Goal: Task Accomplishment & Management: Manage account settings

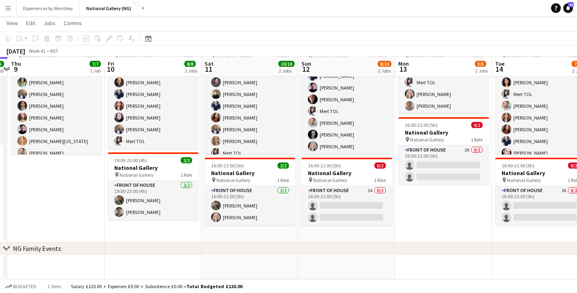
scroll to position [0, 319]
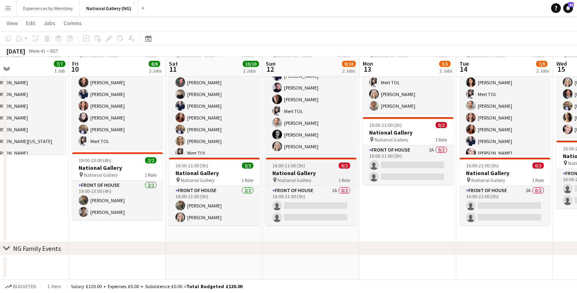
click at [312, 177] on div "pin National Gallery 1 Role" at bounding box center [311, 180] width 91 height 6
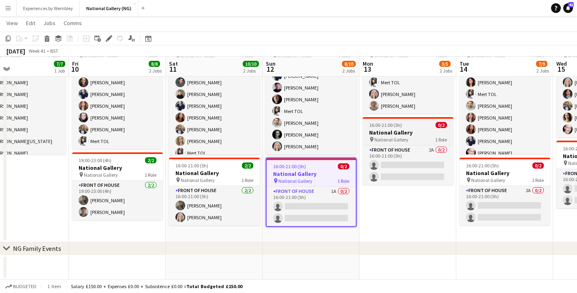
click at [404, 131] on h3 "National Gallery" at bounding box center [408, 132] width 91 height 7
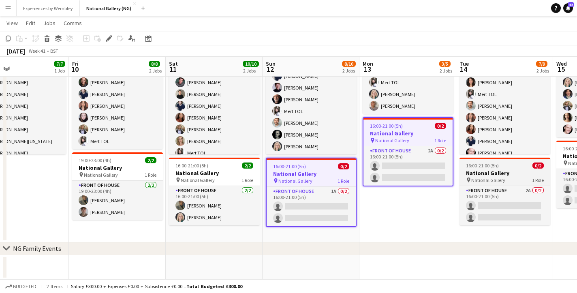
click at [513, 170] on h3 "National Gallery" at bounding box center [505, 173] width 91 height 7
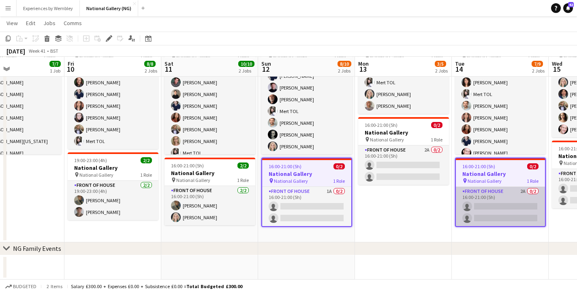
scroll to position [0, 326]
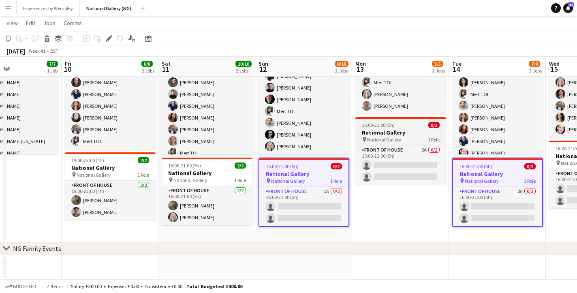
click at [398, 130] on h3 "National Gallery" at bounding box center [401, 132] width 91 height 7
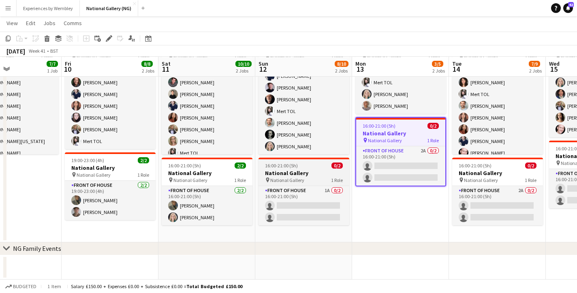
click at [315, 170] on h3 "National Gallery" at bounding box center [304, 173] width 91 height 7
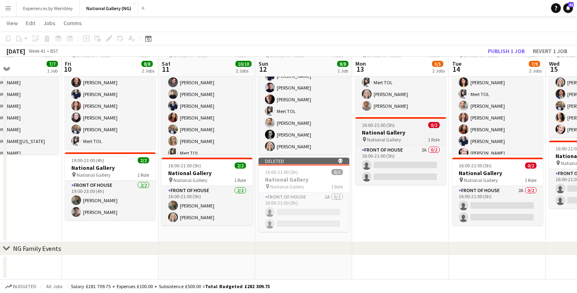
click at [401, 132] on h3 "National Gallery" at bounding box center [401, 132] width 91 height 7
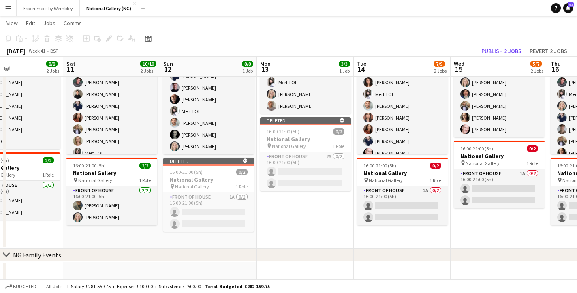
scroll to position [0, 292]
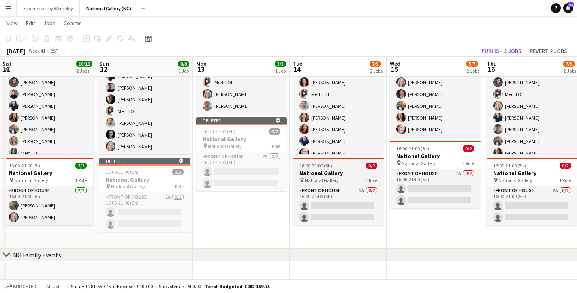
click at [352, 174] on h3 "National Gallery" at bounding box center [338, 173] width 91 height 7
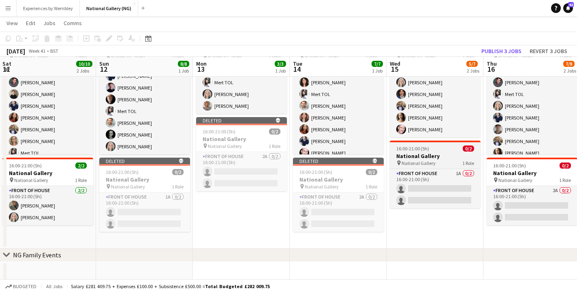
click at [421, 153] on h3 "National Gallery" at bounding box center [435, 155] width 91 height 7
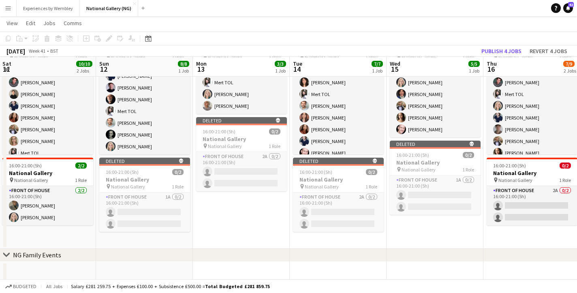
scroll to position [0, 292]
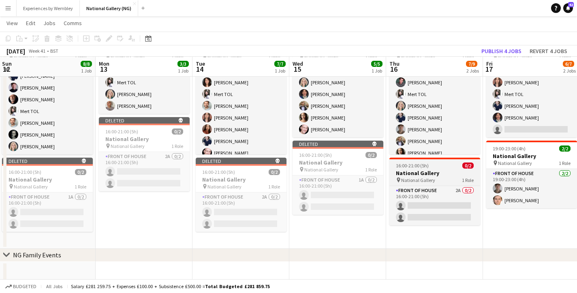
click at [424, 172] on h3 "National Gallery" at bounding box center [435, 173] width 91 height 7
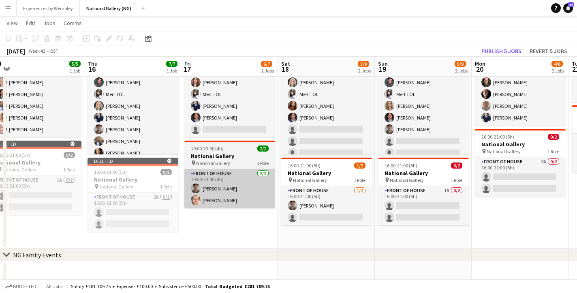
scroll to position [0, 308]
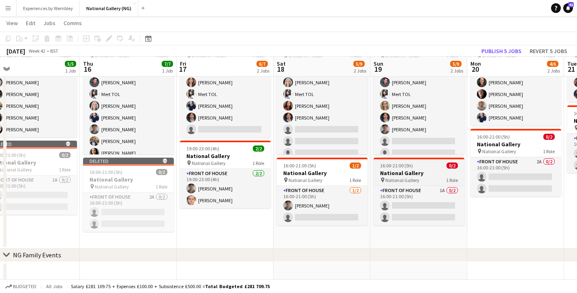
click at [417, 172] on h3 "National Gallery" at bounding box center [419, 173] width 91 height 7
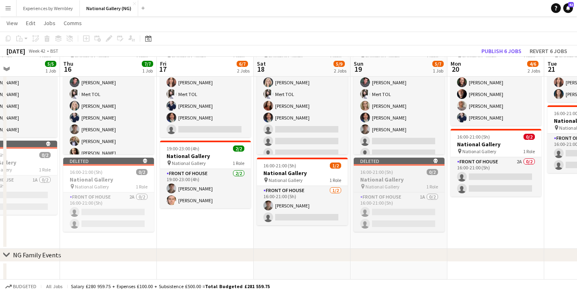
scroll to position [0, 230]
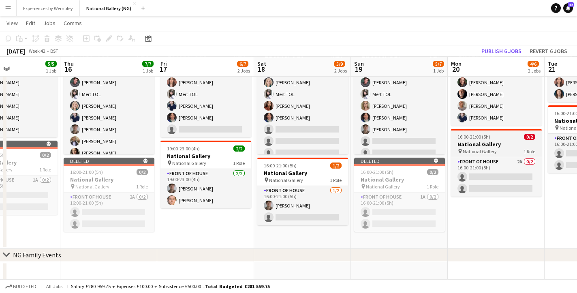
click at [478, 135] on span "16:00-21:00 (5h)" at bounding box center [474, 137] width 33 height 6
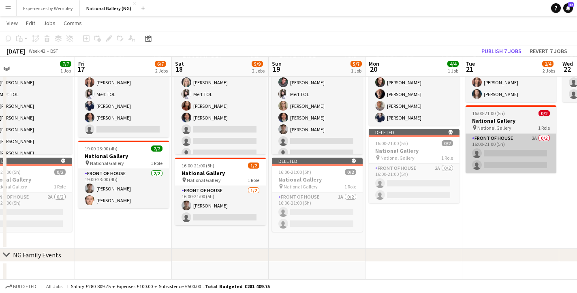
scroll to position [0, 257]
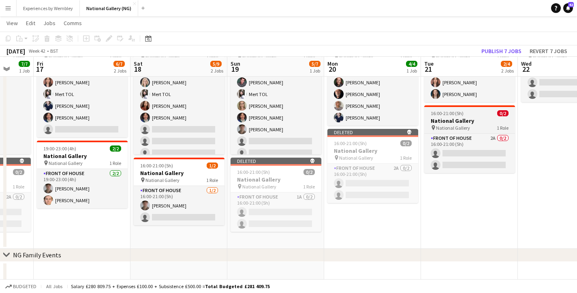
click at [455, 115] on span "16:00-21:00 (5h)" at bounding box center [447, 113] width 33 height 6
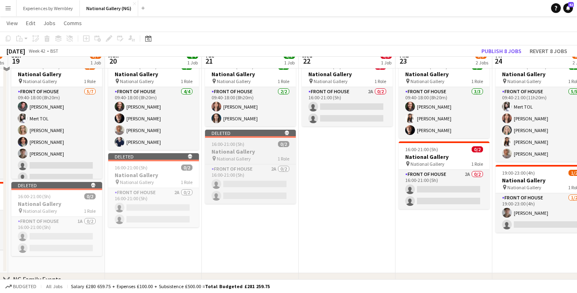
scroll to position [7, 0]
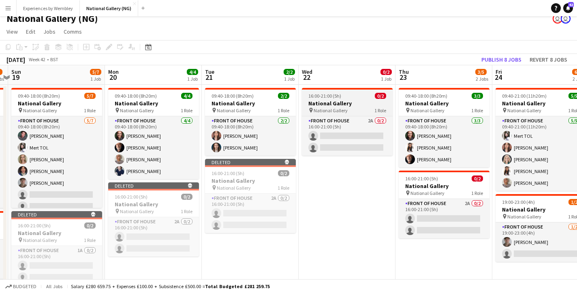
click at [361, 105] on h3 "National Gallery" at bounding box center [347, 103] width 91 height 7
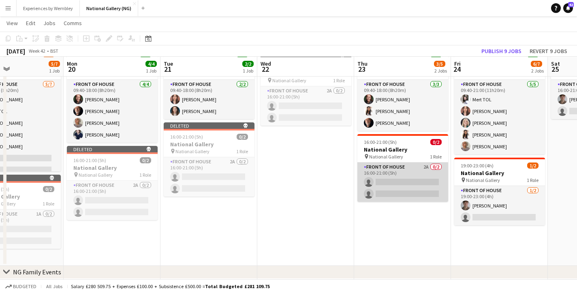
scroll to position [0, 323]
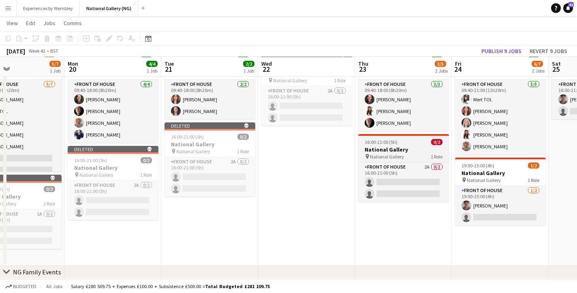
click at [414, 146] on h3 "National Gallery" at bounding box center [403, 149] width 91 height 7
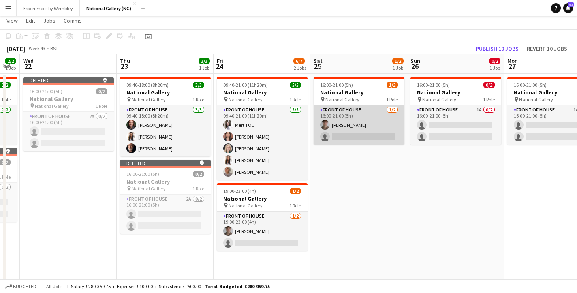
scroll to position [8, 0]
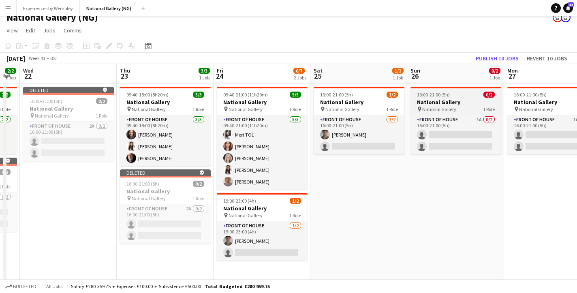
click at [447, 104] on h3 "National Gallery" at bounding box center [456, 102] width 91 height 7
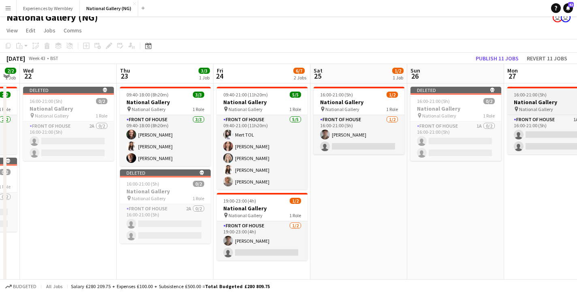
click at [544, 96] on span "16:00-21:00 (5h)" at bounding box center [530, 95] width 33 height 6
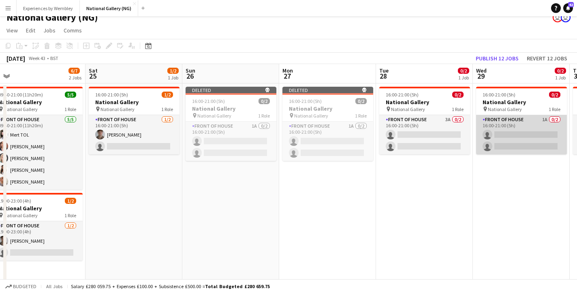
scroll to position [0, 316]
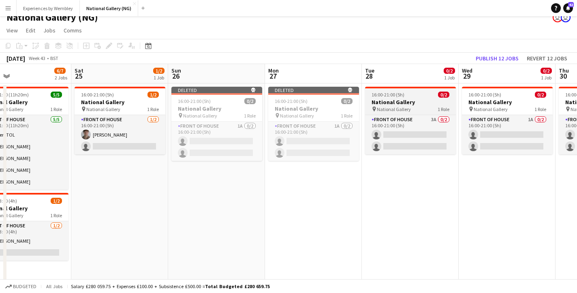
click at [427, 92] on div "16:00-21:00 (5h) 0/2" at bounding box center [410, 95] width 91 height 6
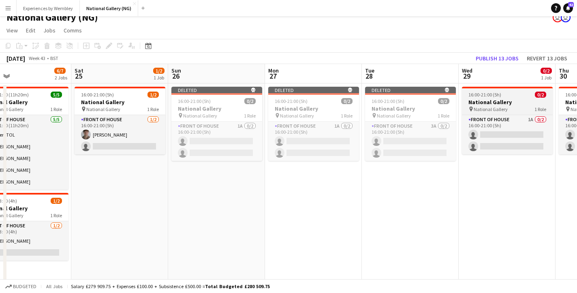
click at [496, 99] on h3 "National Gallery" at bounding box center [507, 102] width 91 height 7
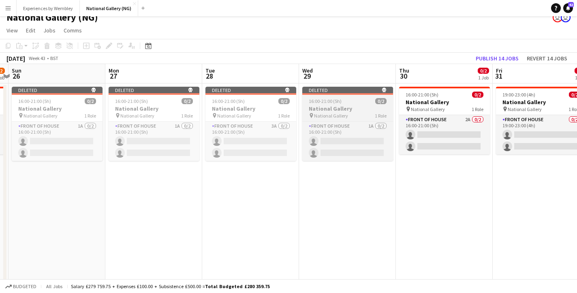
scroll to position [0, 320]
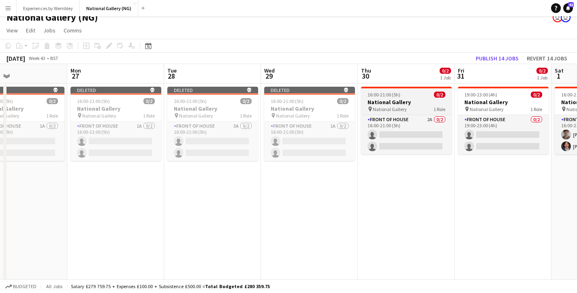
click at [406, 94] on div "16:00-21:00 (5h) 0/2" at bounding box center [406, 95] width 91 height 6
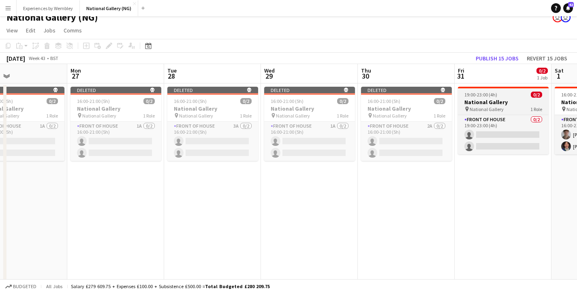
click at [495, 102] on h3 "National Gallery" at bounding box center [503, 102] width 91 height 7
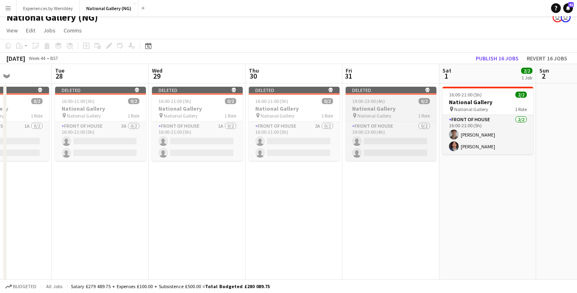
scroll to position [0, 310]
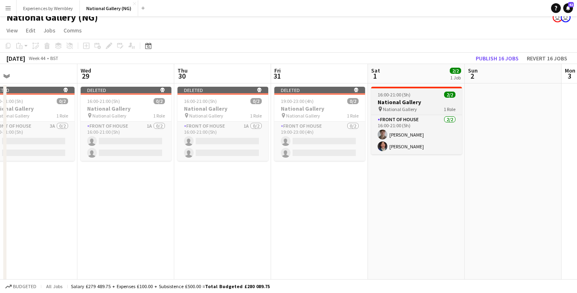
click at [413, 102] on h3 "National Gallery" at bounding box center [416, 102] width 91 height 7
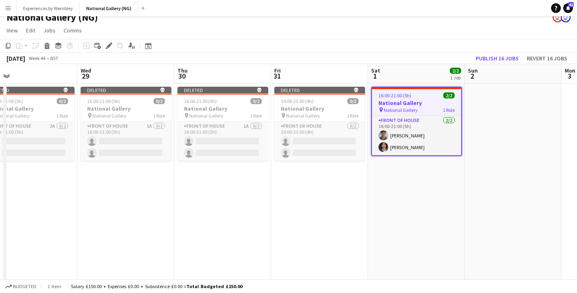
scroll to position [0, 0]
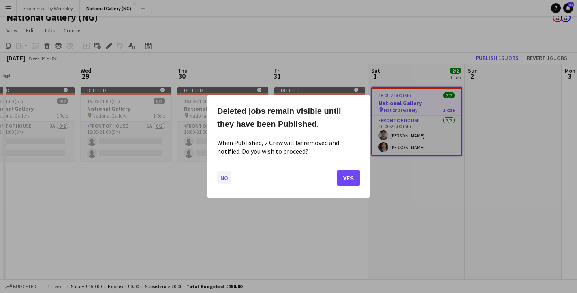
click at [226, 177] on button "No" at bounding box center [224, 178] width 14 height 13
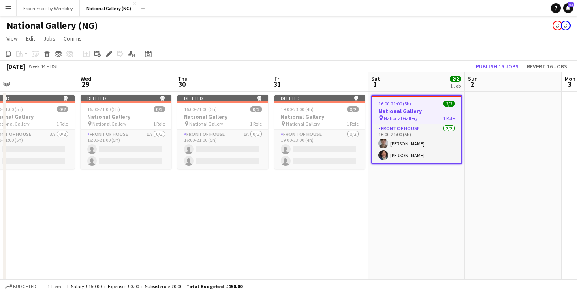
scroll to position [8, 0]
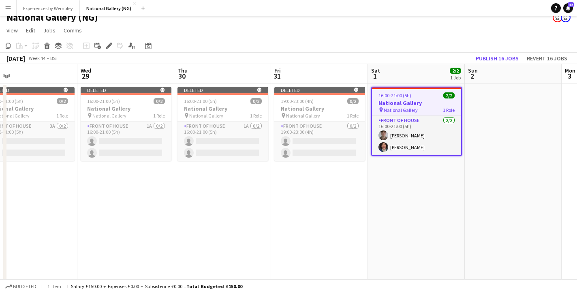
click at [316, 173] on app-date-cell "Deleted skull 19:00-23:00 (4h) 0/2 National Gallery pin National Gallery 1 Role…" at bounding box center [319, 193] width 97 height 218
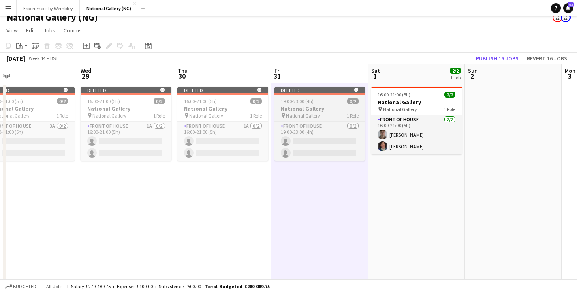
click at [309, 97] on app-job-card "Deleted skull 19:00-23:00 (4h) 0/2 National Gallery pin National Gallery 1 Role…" at bounding box center [320, 124] width 91 height 74
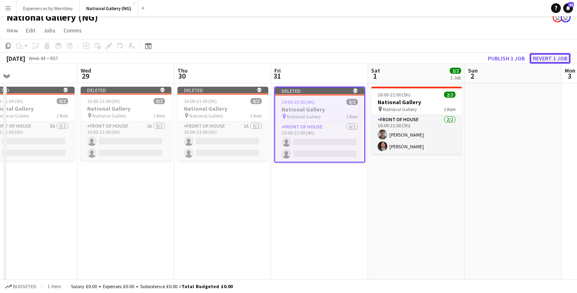
click at [555, 60] on button "Revert 1 job" at bounding box center [550, 58] width 41 height 11
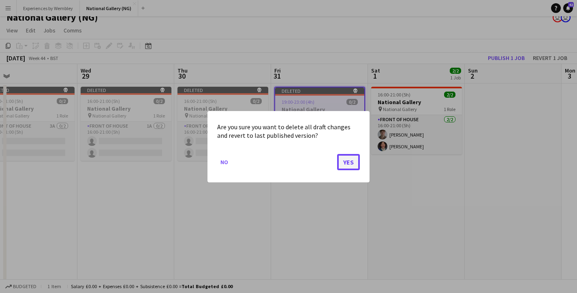
click at [349, 162] on button "Yes" at bounding box center [348, 162] width 23 height 16
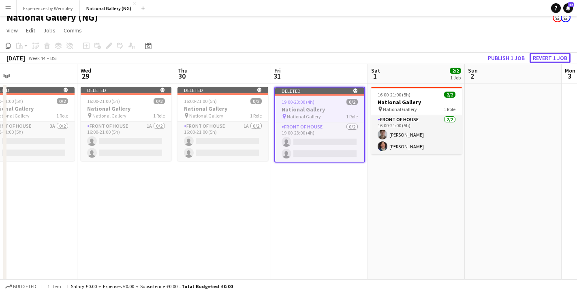
scroll to position [8, 0]
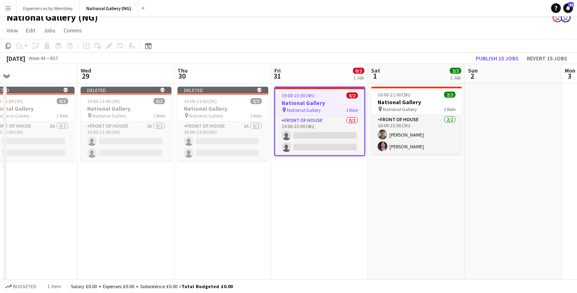
click at [317, 180] on app-date-cell "19:00-23:00 (4h) 0/2 National Gallery pin National Gallery 1 Role Front of Hous…" at bounding box center [319, 193] width 97 height 218
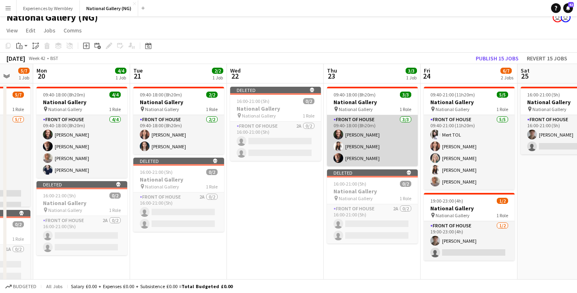
scroll to position [0, 285]
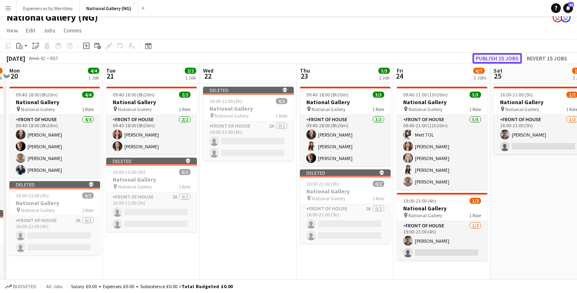
click at [501, 58] on button "Publish 15 jobs" at bounding box center [497, 58] width 49 height 11
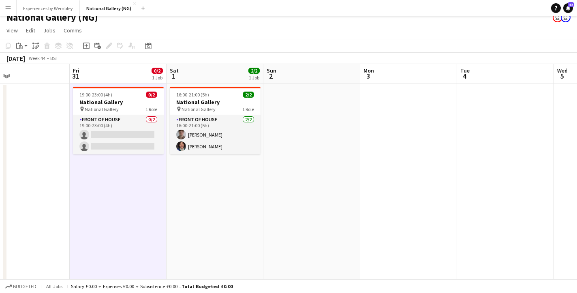
scroll to position [0, 221]
